Goal: Check status: Check status

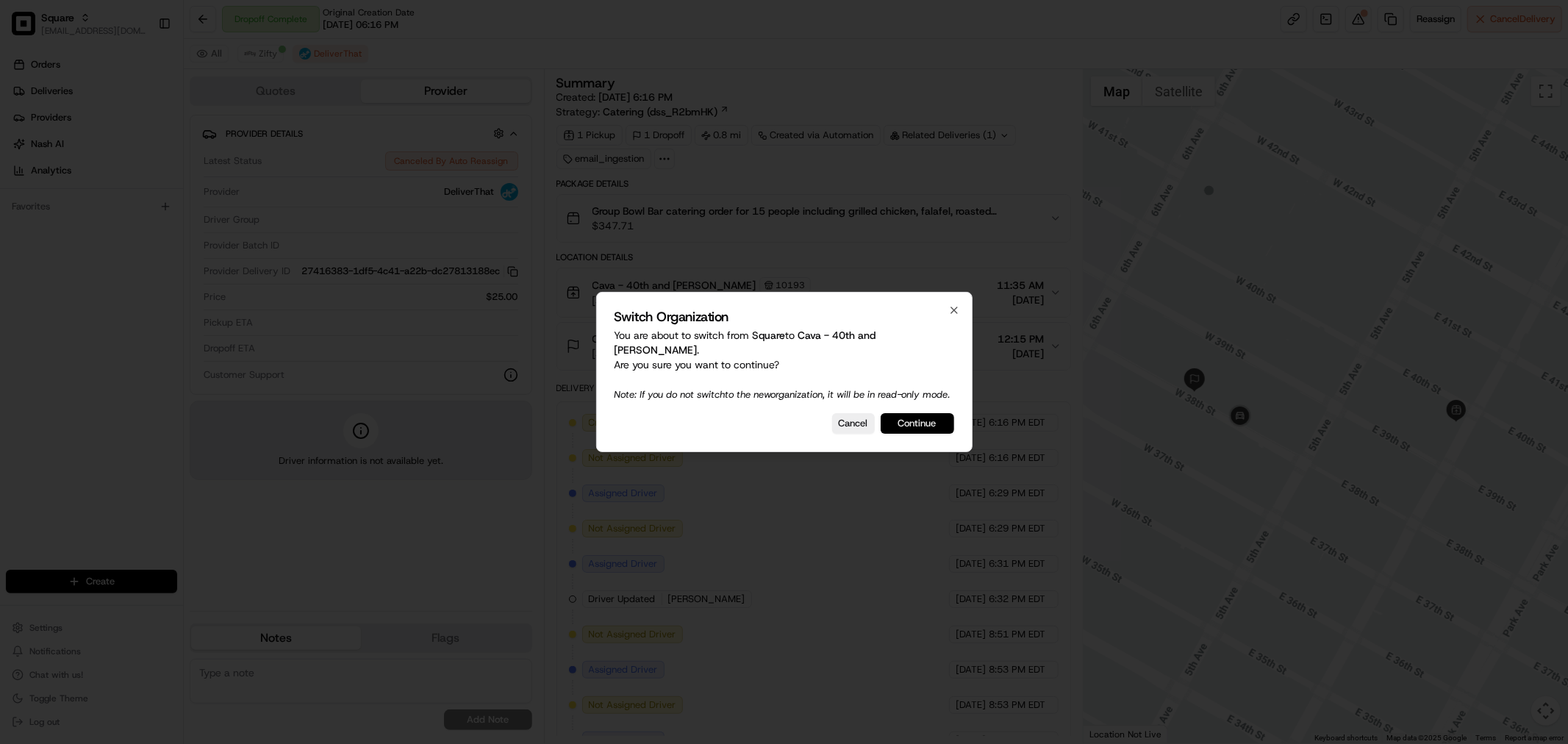
click at [909, 429] on button "Continue" at bounding box center [917, 424] width 73 height 21
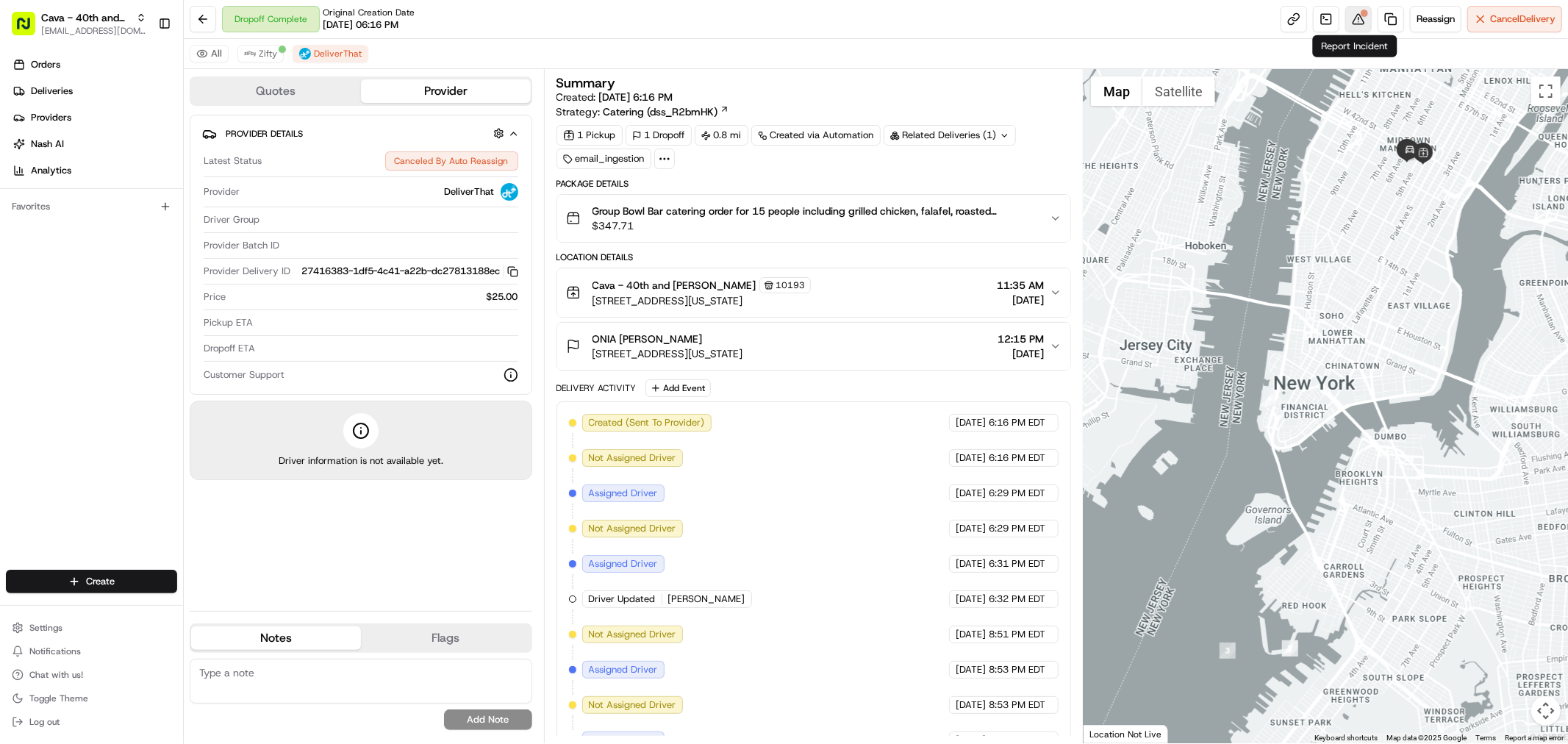
click at [1353, 30] on button at bounding box center [1358, 19] width 26 height 26
